Goal: Information Seeking & Learning: Learn about a topic

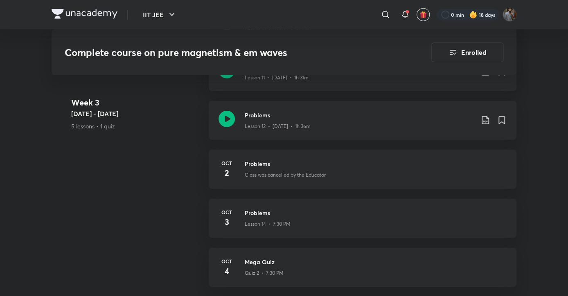
scroll to position [1101, 0]
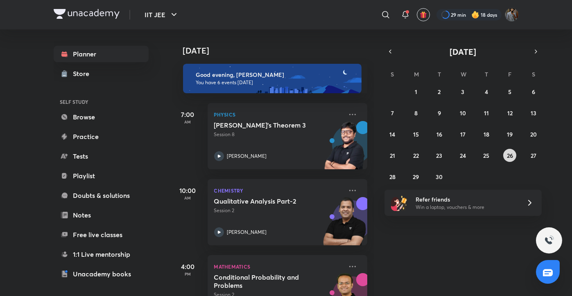
click at [507, 155] on abbr "26" at bounding box center [510, 156] width 6 height 8
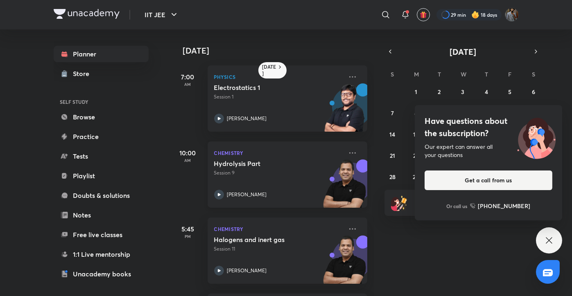
scroll to position [131, 0]
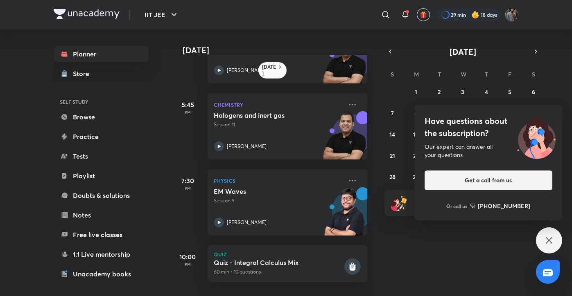
click at [544, 239] on icon at bounding box center [549, 241] width 10 height 10
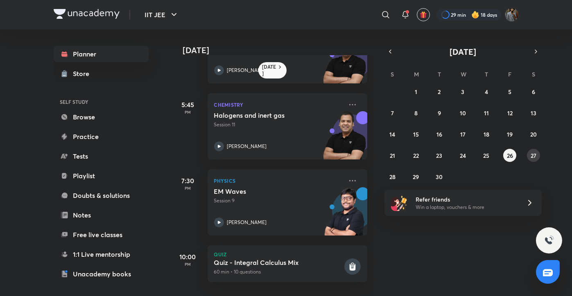
click at [534, 158] on abbr "27" at bounding box center [534, 156] width 6 height 8
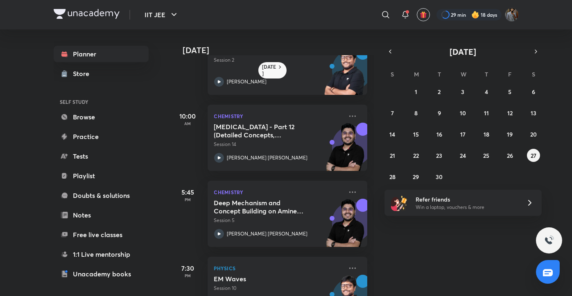
scroll to position [0, 0]
